Goal: Check status: Check status

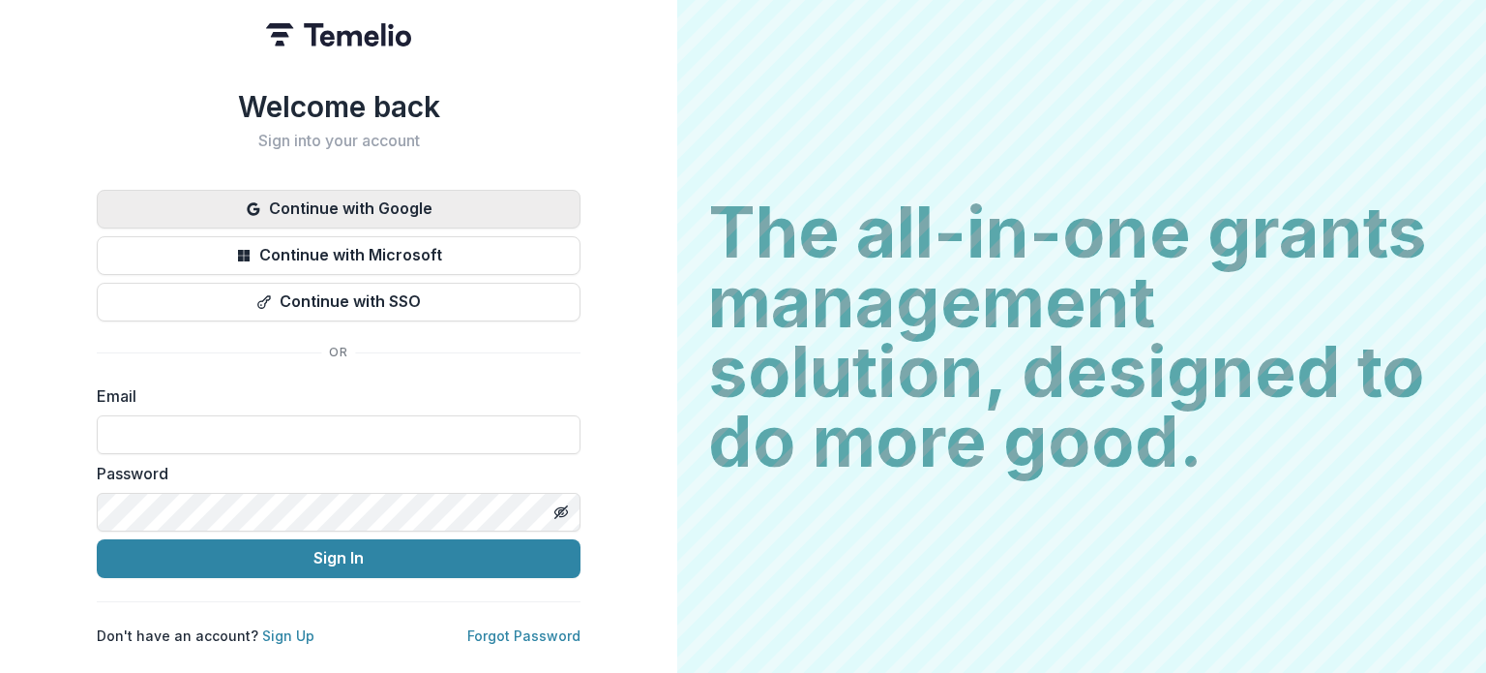
click at [354, 209] on button "Continue with Google" at bounding box center [339, 209] width 484 height 39
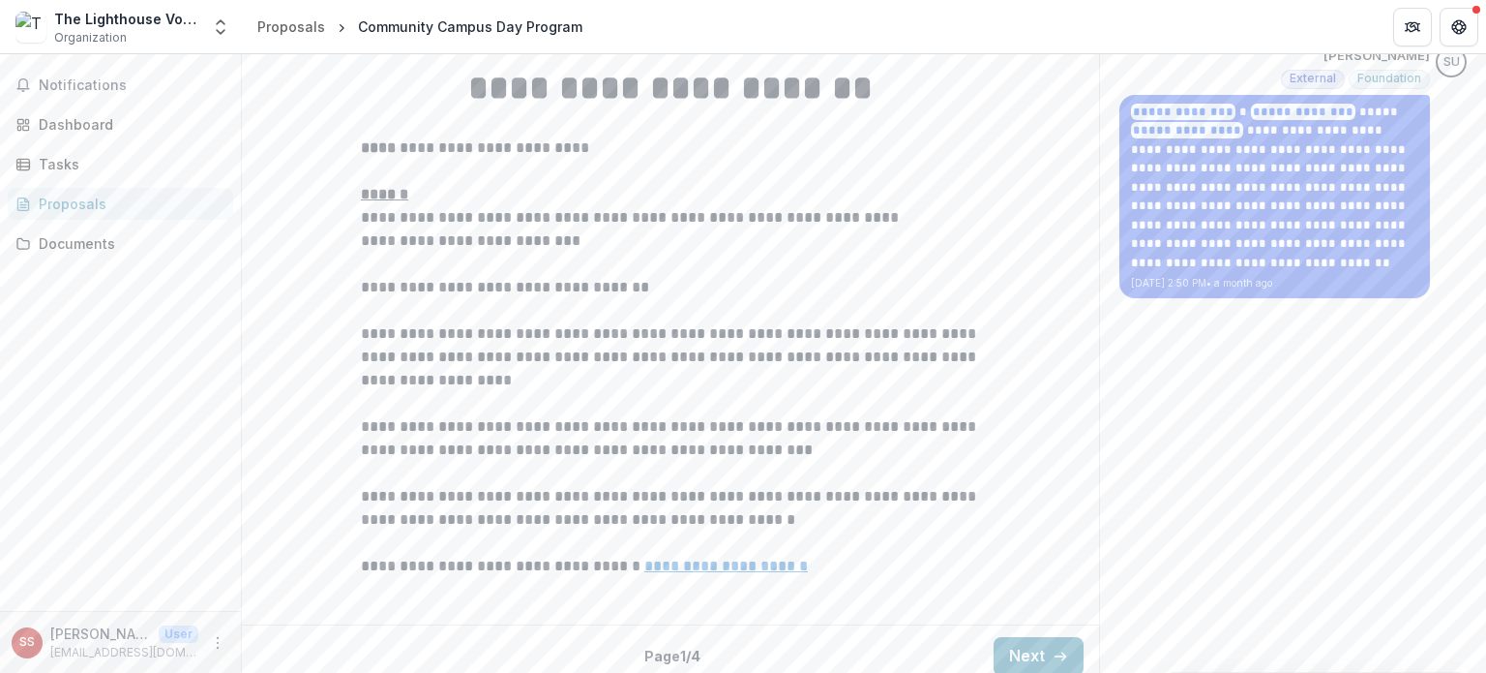
scroll to position [592, 0]
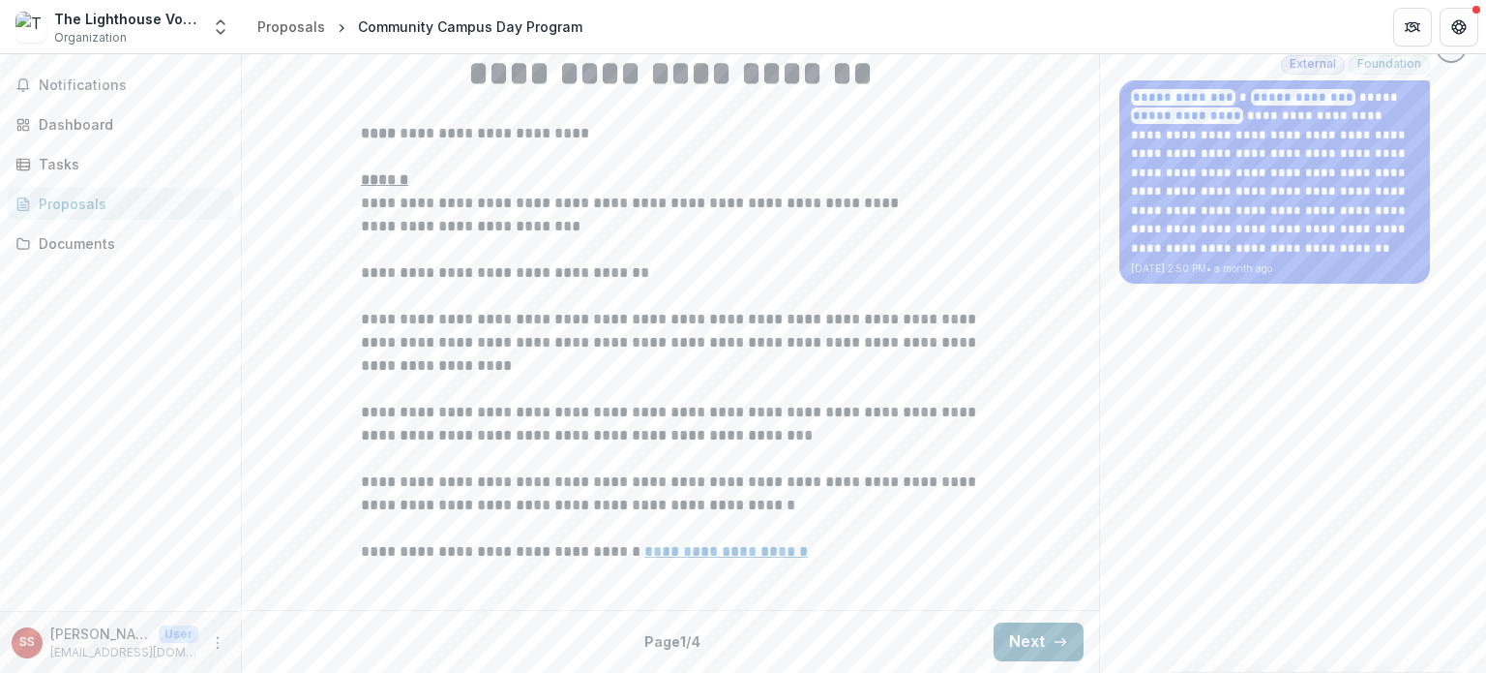
click at [1066, 644] on button "Next" at bounding box center [1039, 641] width 90 height 39
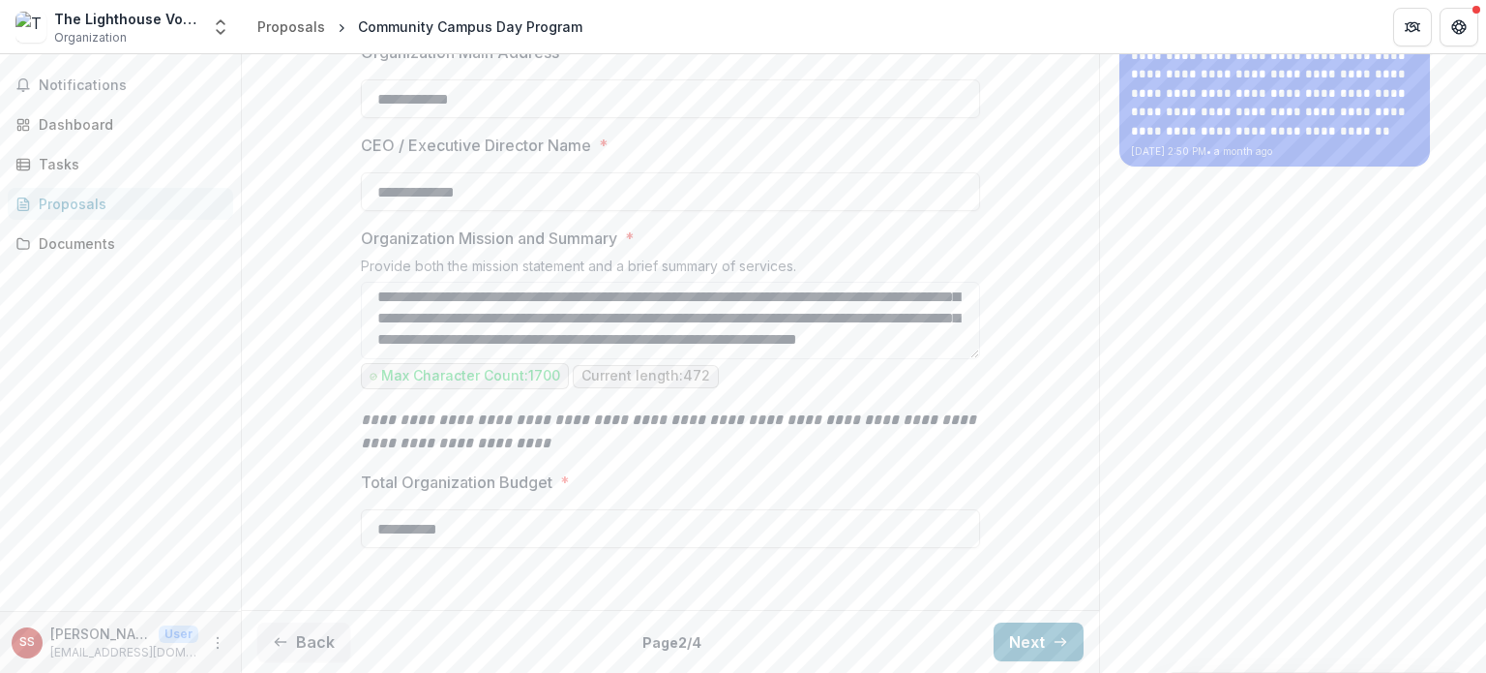
scroll to position [708, 0]
click at [1021, 635] on button "Next" at bounding box center [1039, 641] width 90 height 39
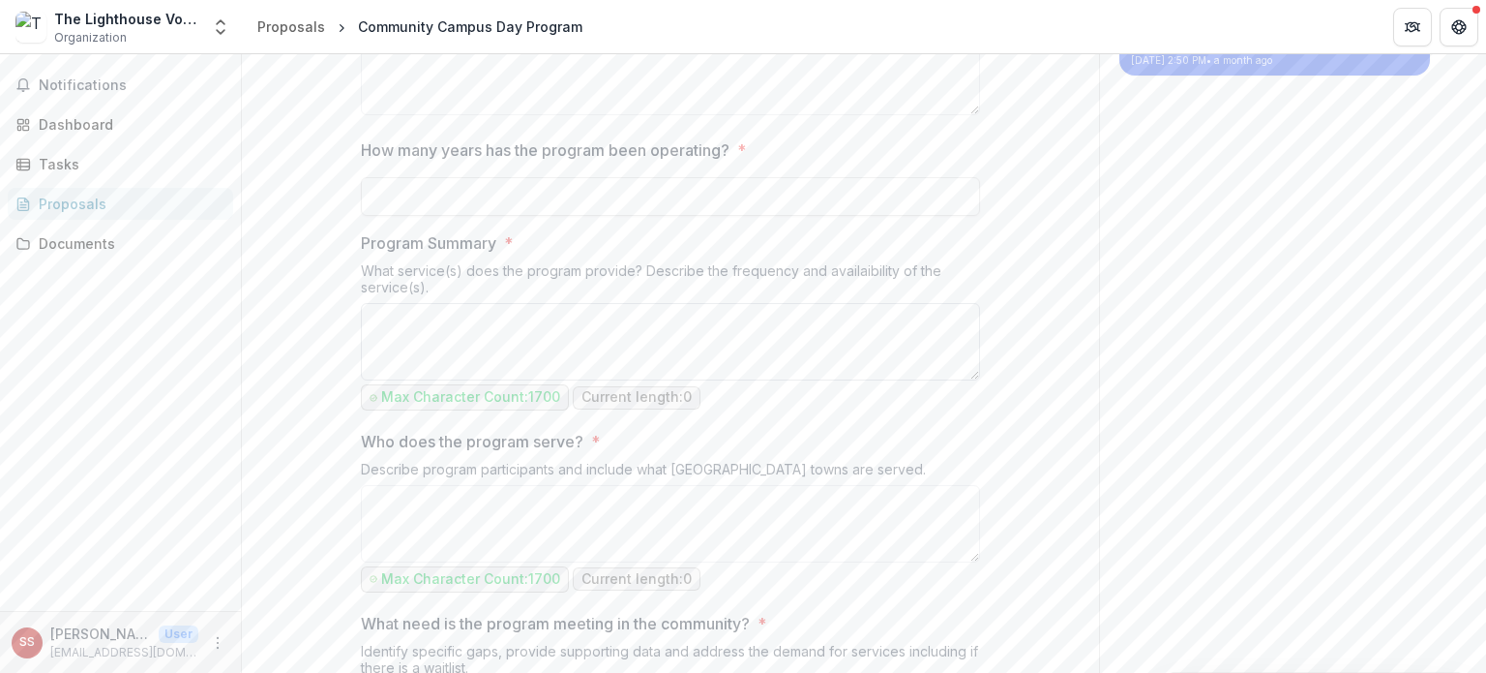
scroll to position [0, 0]
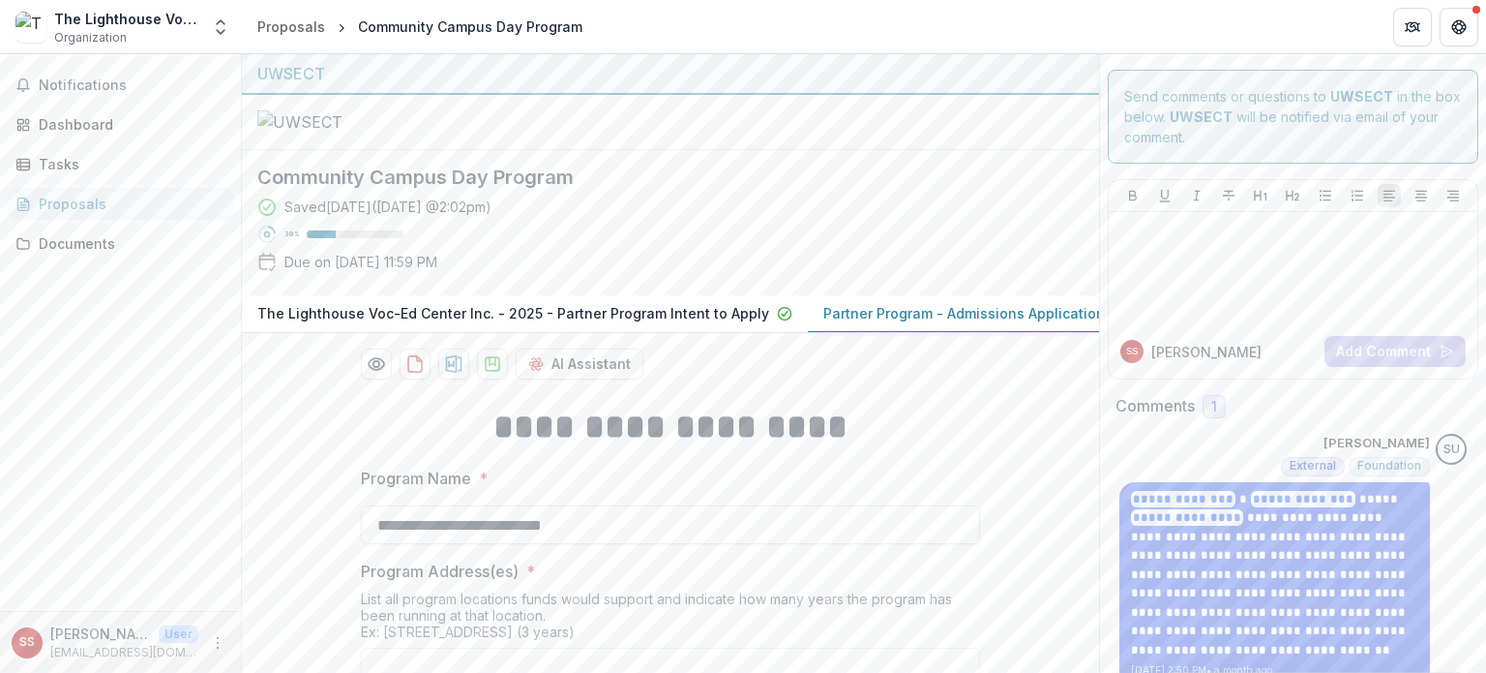
click at [54, 210] on div "Proposals" at bounding box center [128, 204] width 179 height 20
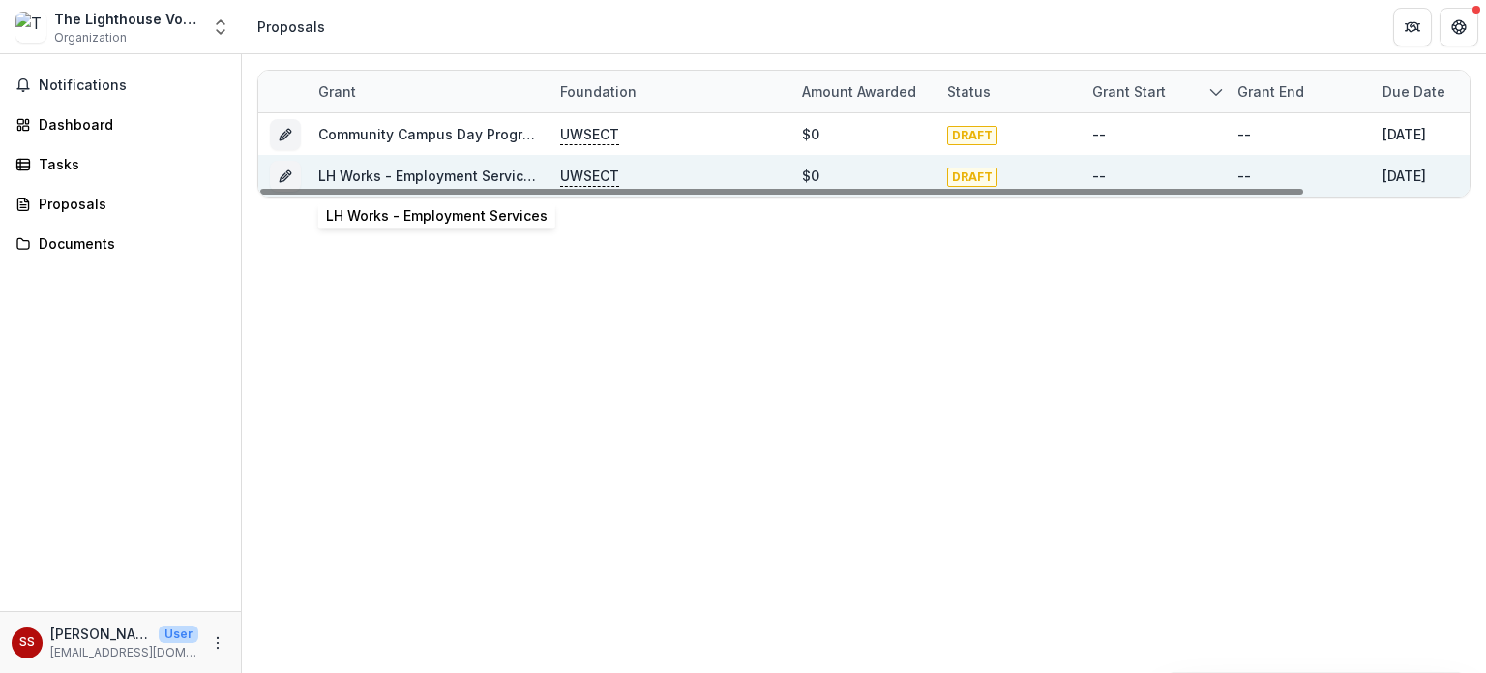
click at [387, 177] on link "LH Works - Employment Services" at bounding box center [429, 175] width 222 height 16
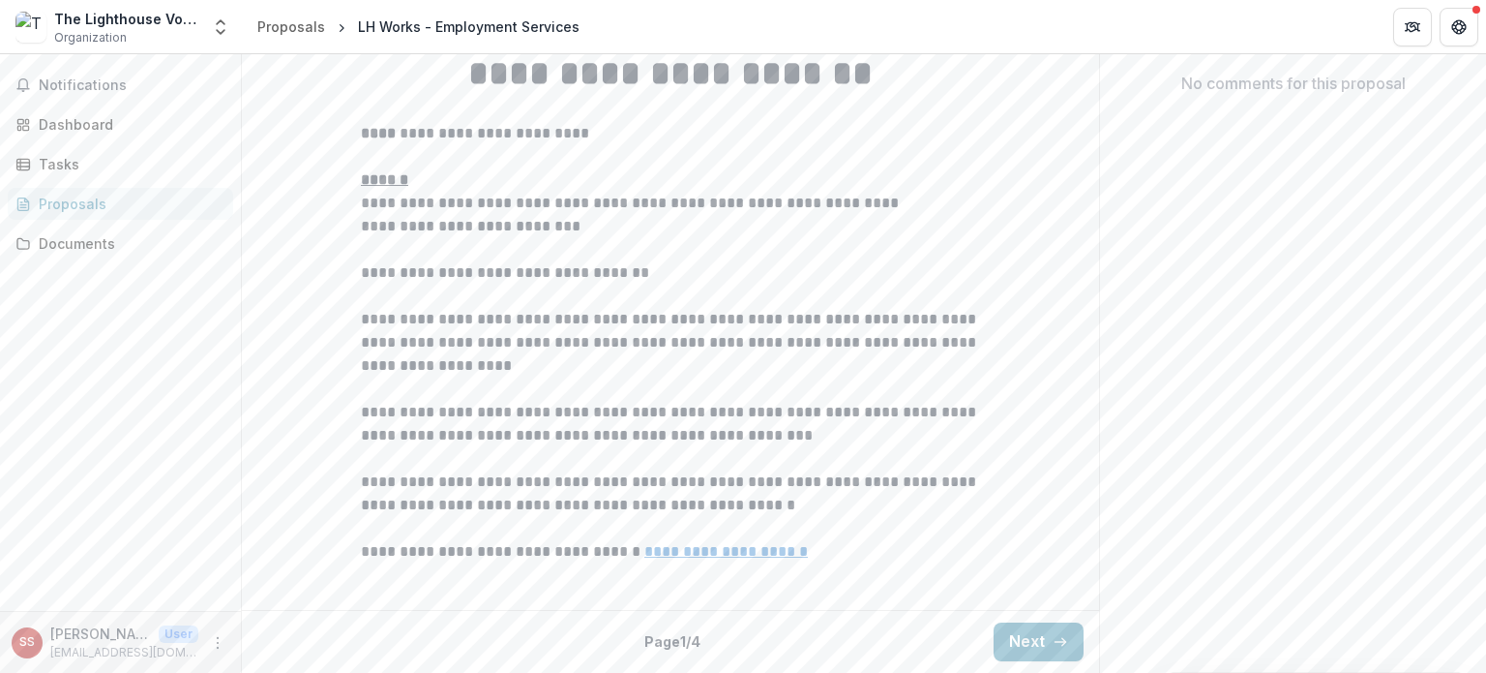
scroll to position [592, 0]
click at [1055, 642] on line "button" at bounding box center [1060, 642] width 11 height 0
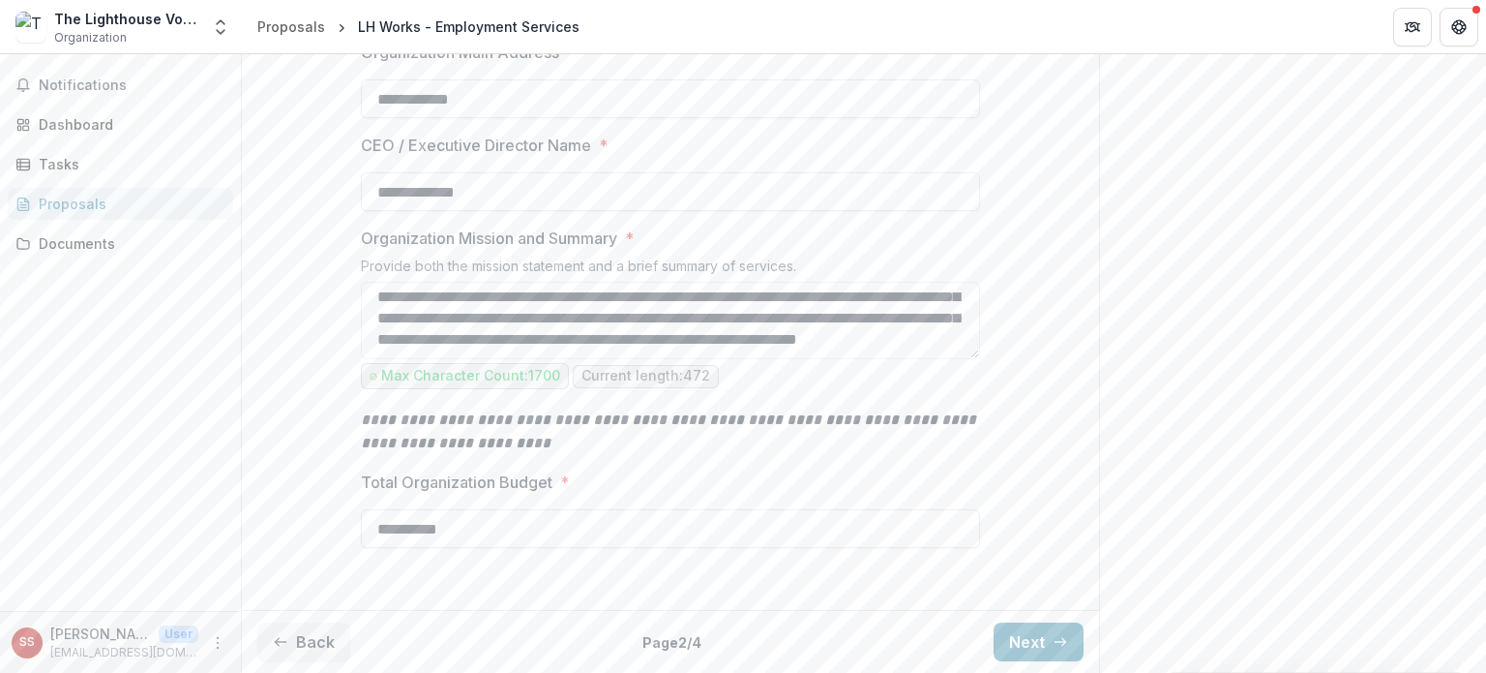
scroll to position [708, 0]
click at [1036, 647] on button "Next" at bounding box center [1039, 641] width 90 height 39
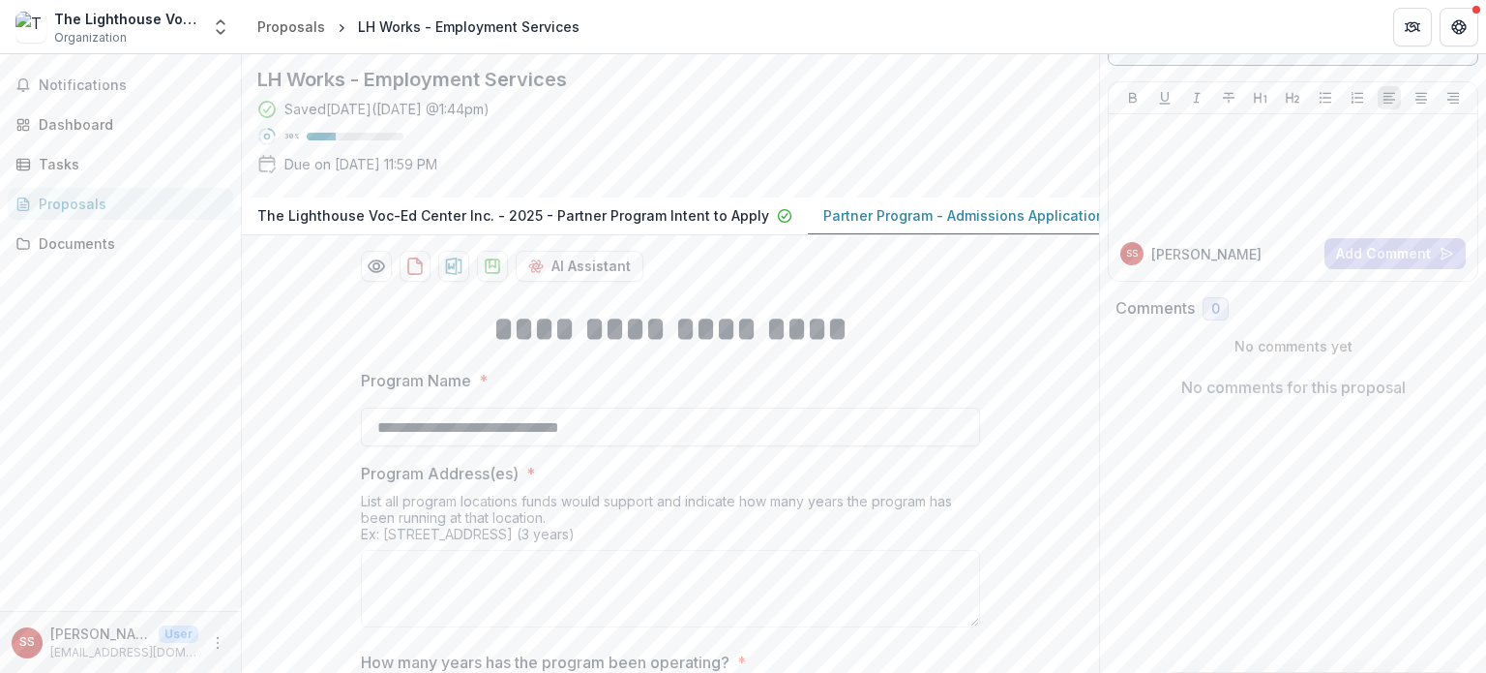
scroll to position [0, 0]
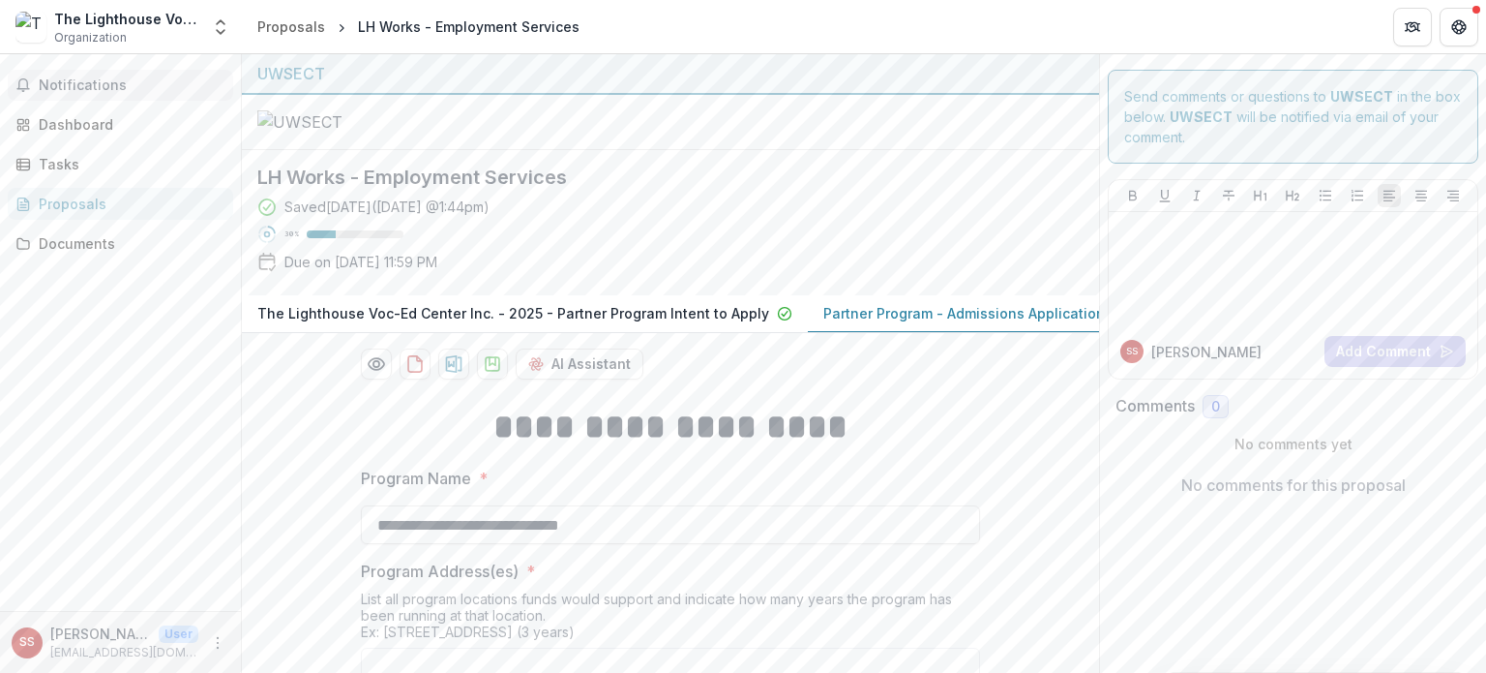
click at [104, 96] on button "Notifications" at bounding box center [120, 85] width 225 height 31
click at [102, 121] on div "Dashboard" at bounding box center [128, 124] width 179 height 20
